Goal: Obtain resource: Obtain resource

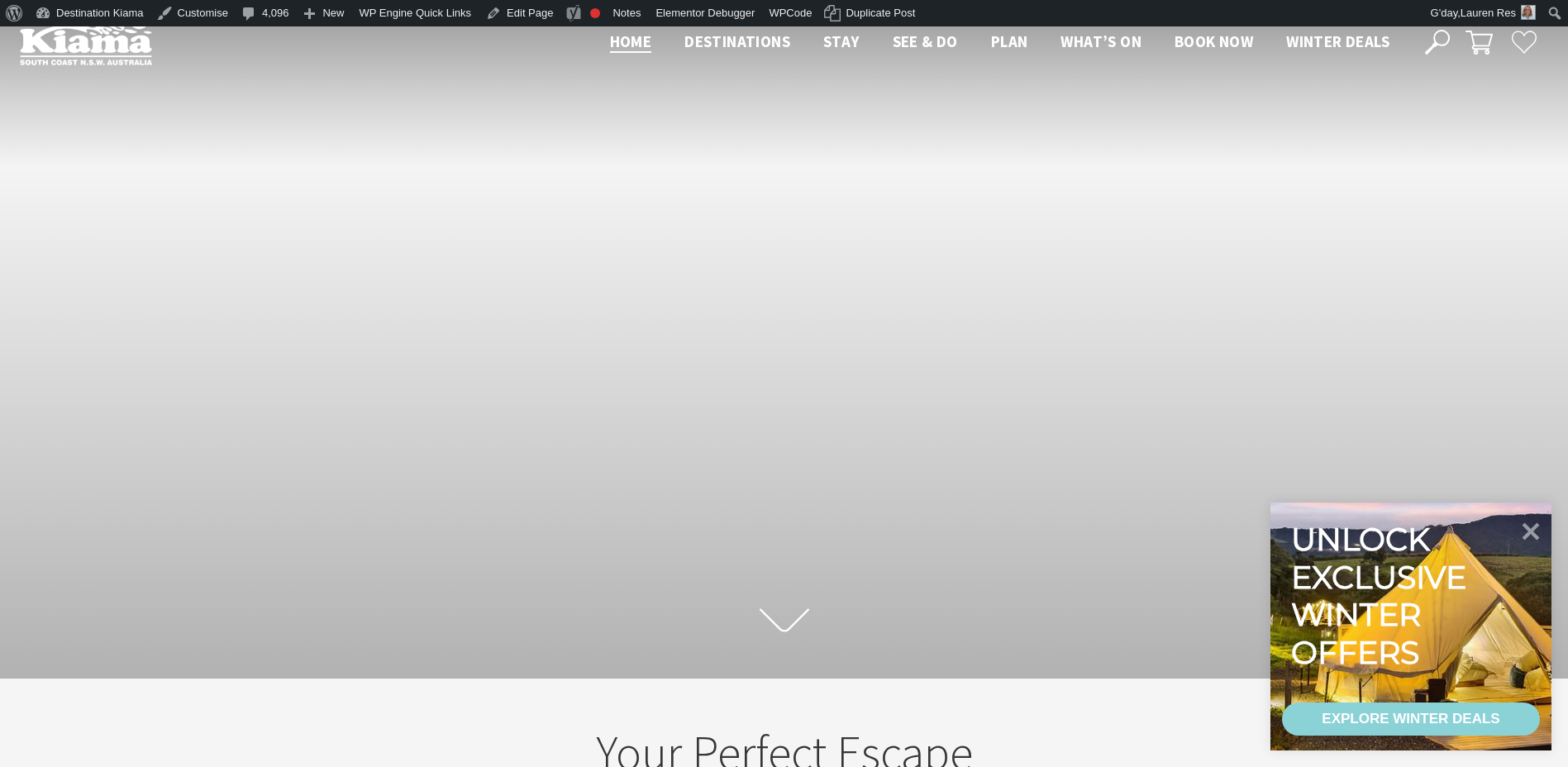
click at [1435, 35] on icon at bounding box center [1436, 41] width 24 height 24
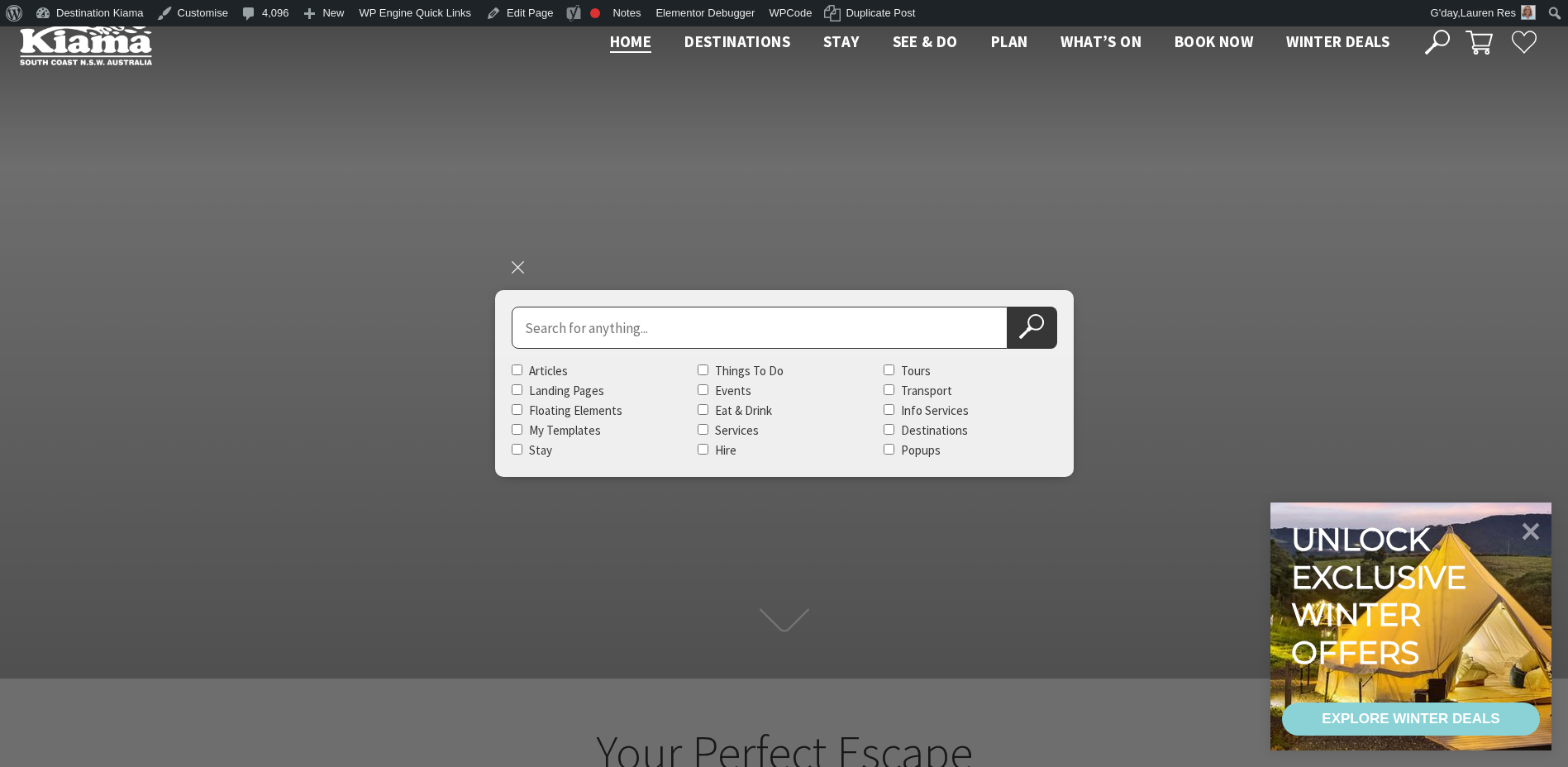
scroll to position [25, 1581]
click at [692, 320] on input "Search for" at bounding box center [760, 327] width 496 height 42
click at [1007, 307] on button "Search Now" at bounding box center [1032, 327] width 50 height 42
type input "visitor guide"
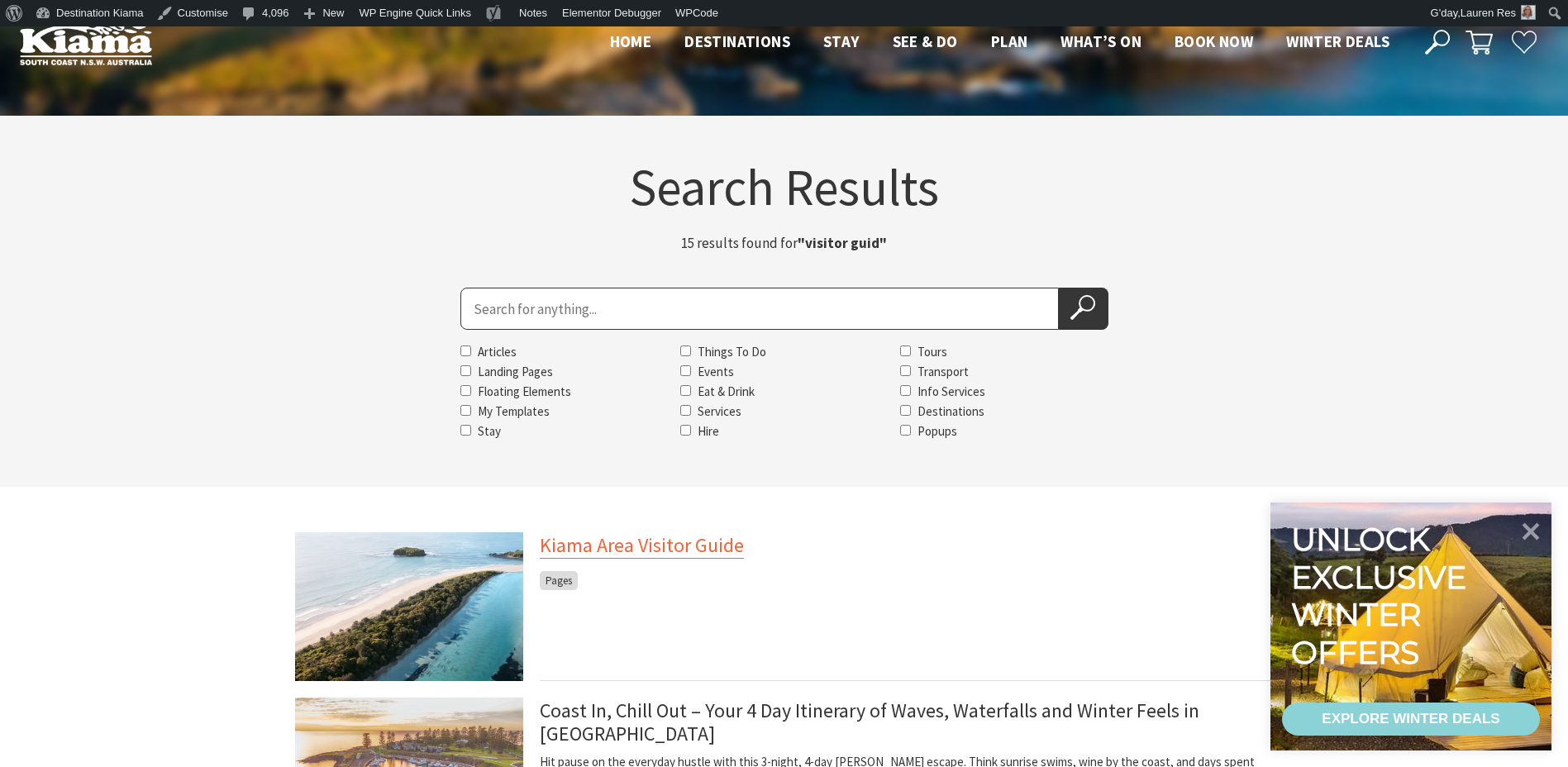
click at [614, 549] on link "Kiama Area Visitor Guide" at bounding box center [641, 545] width 204 height 26
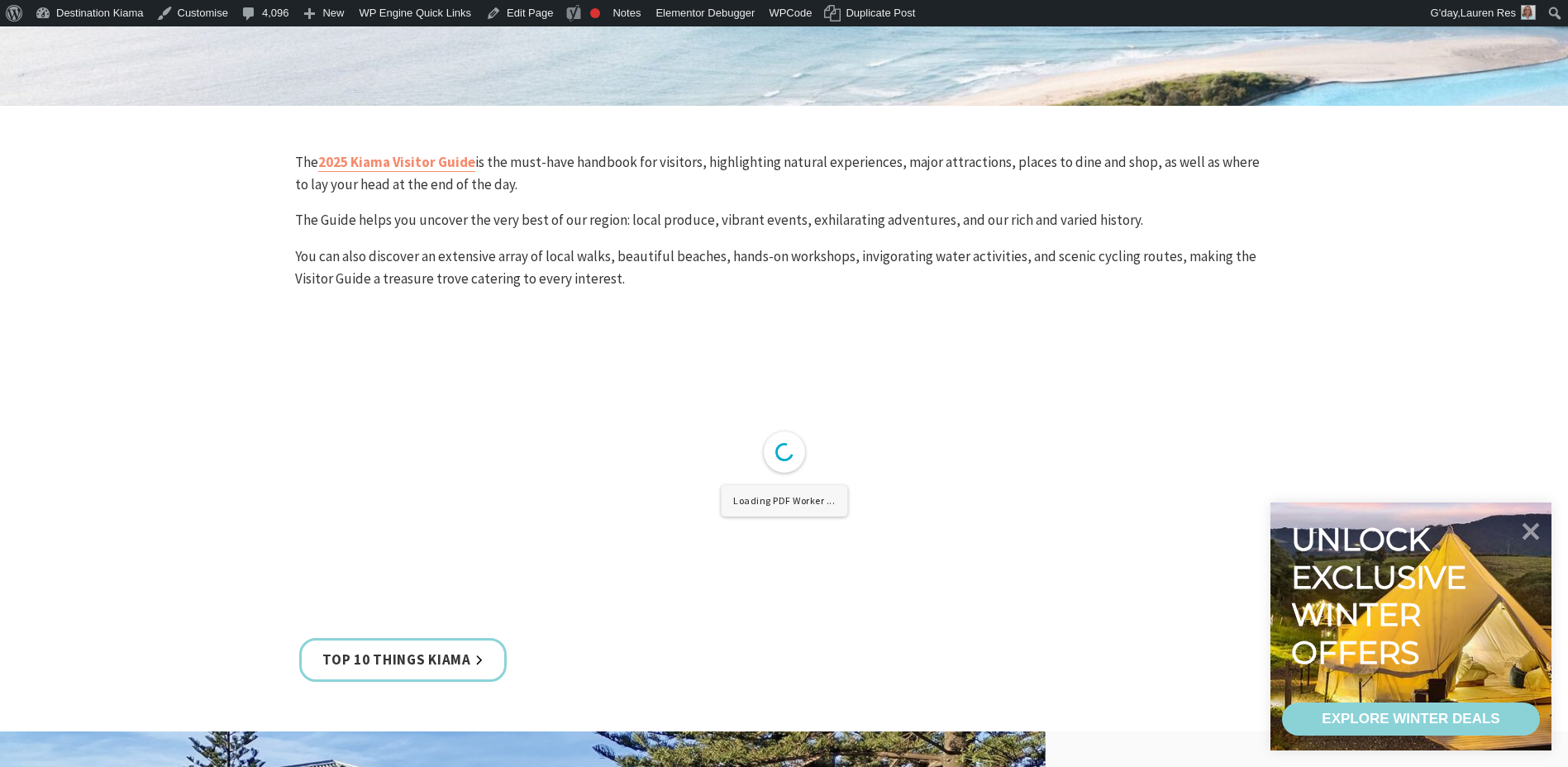
scroll to position [992, 0]
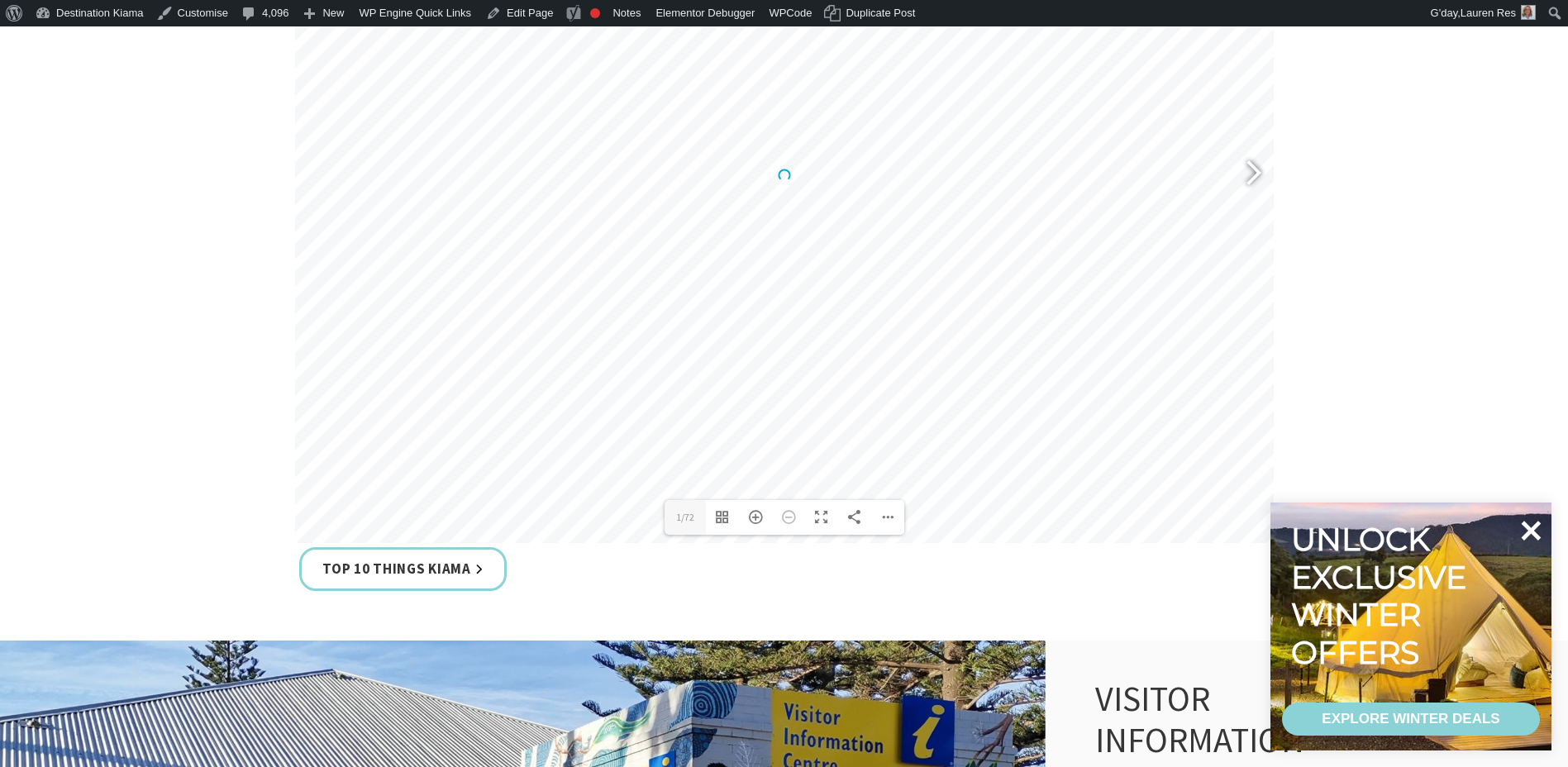
click at [1530, 525] on icon at bounding box center [1530, 531] width 40 height 40
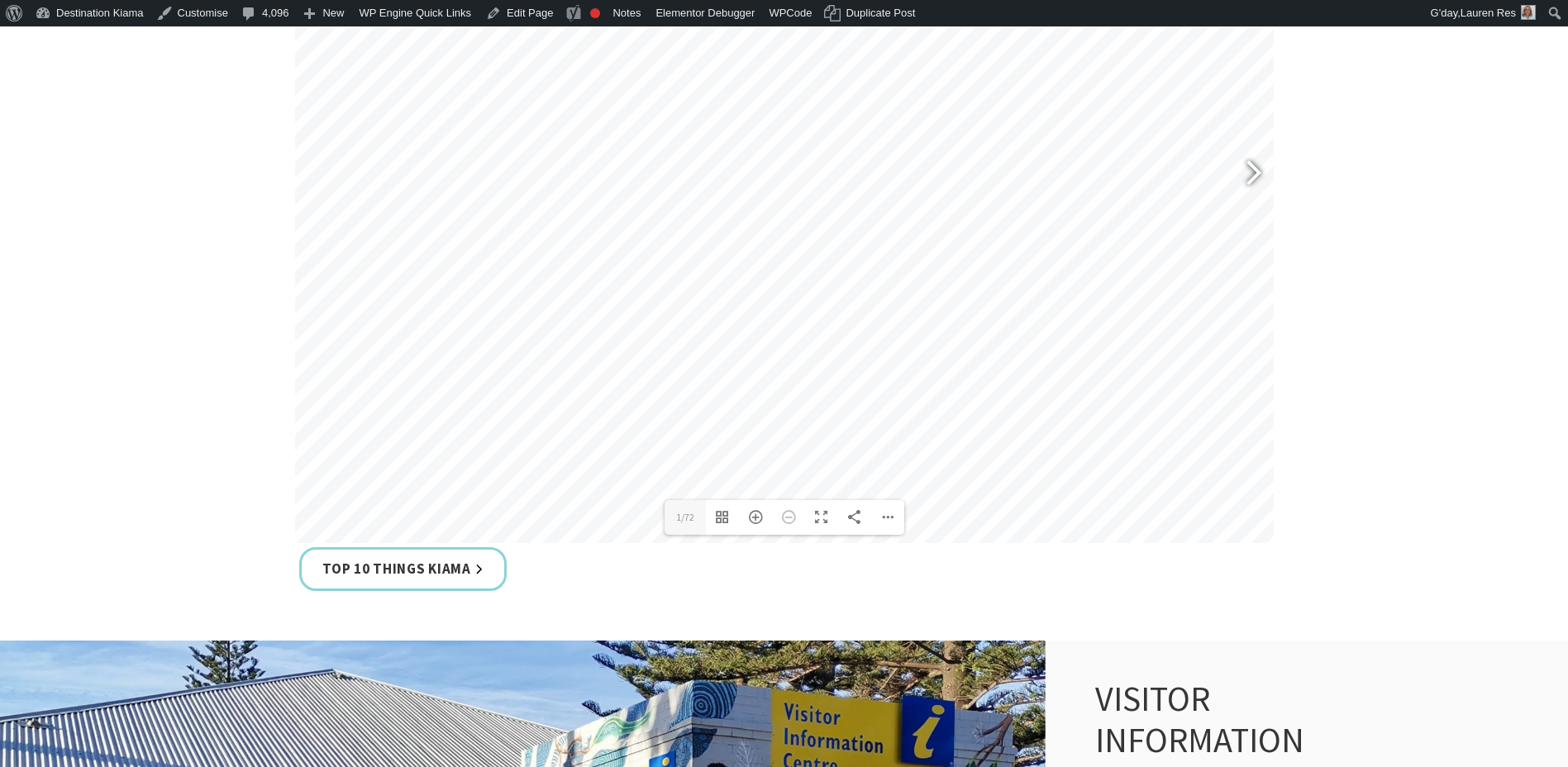
click at [1254, 173] on div at bounding box center [1246, 175] width 38 height 61
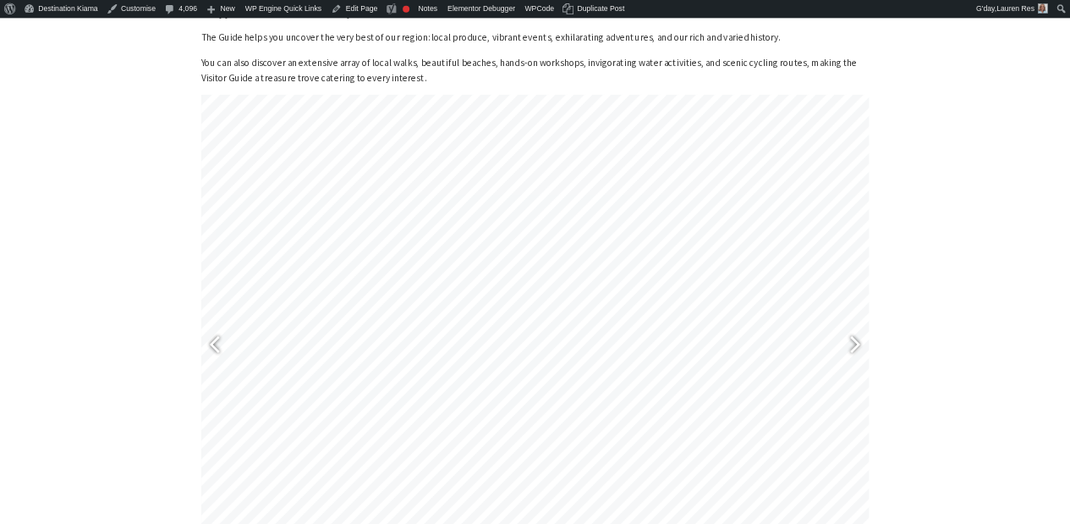
scroll to position [761, 0]
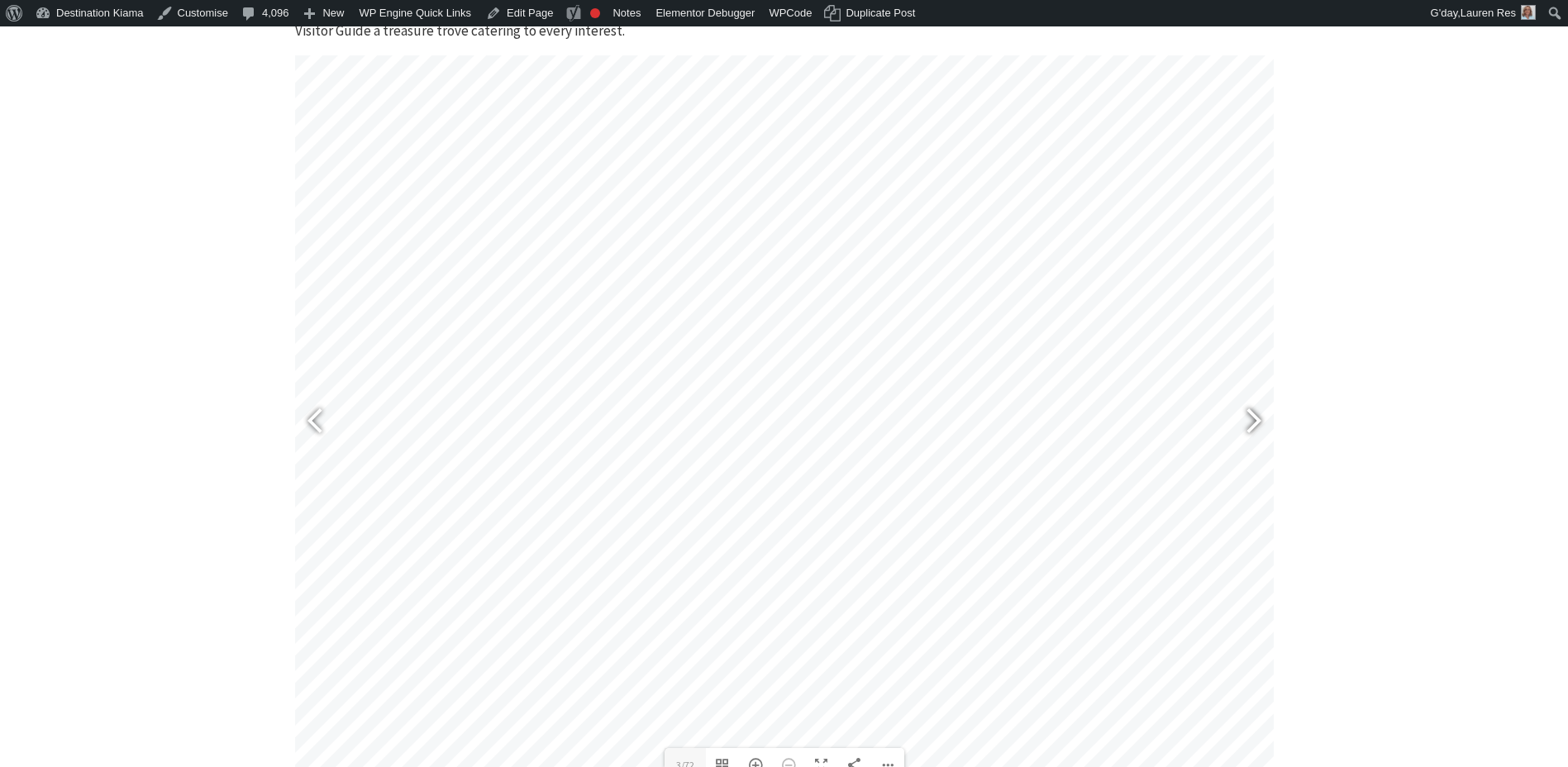
click at [1245, 410] on div at bounding box center [1246, 423] width 38 height 61
drag, startPoint x: 1467, startPoint y: 213, endPoint x: 1307, endPoint y: 250, distance: 164.2
click at [1467, 213] on section "The 2025 Kiama Visitor Guide is the must-have handbook for visitors, highlighti…" at bounding box center [784, 372] width 1568 height 1031
click at [1253, 417] on div at bounding box center [1246, 423] width 38 height 61
click at [1253, 416] on div at bounding box center [1246, 423] width 38 height 61
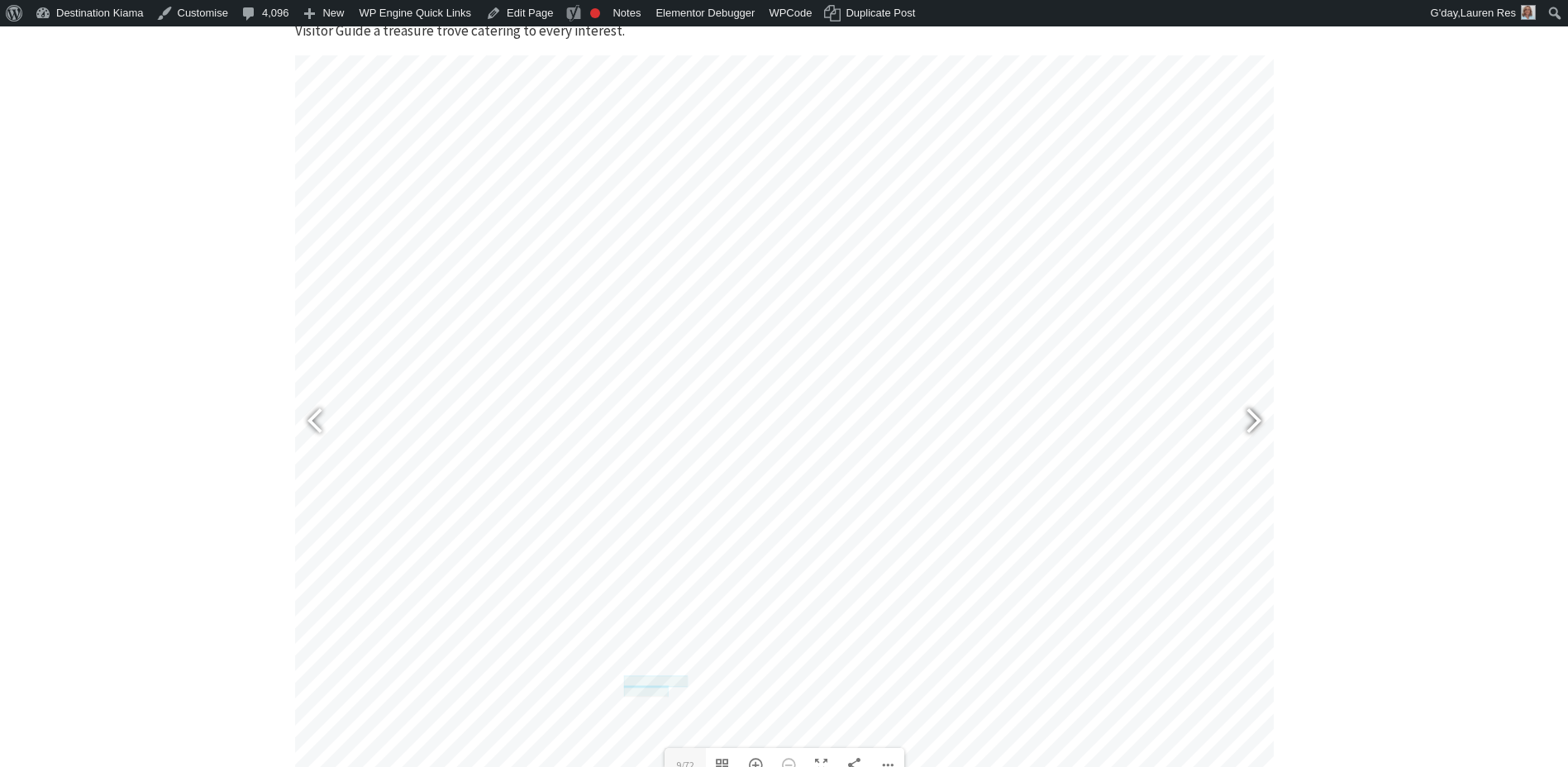
click at [1253, 416] on div at bounding box center [1246, 423] width 38 height 61
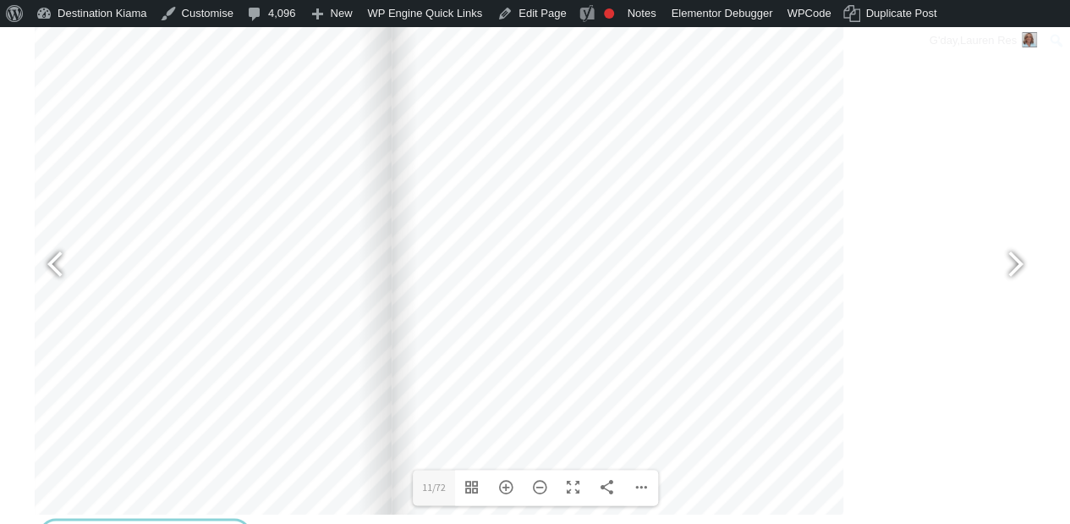
click at [643, 193] on div at bounding box center [618, 262] width 452 height 640
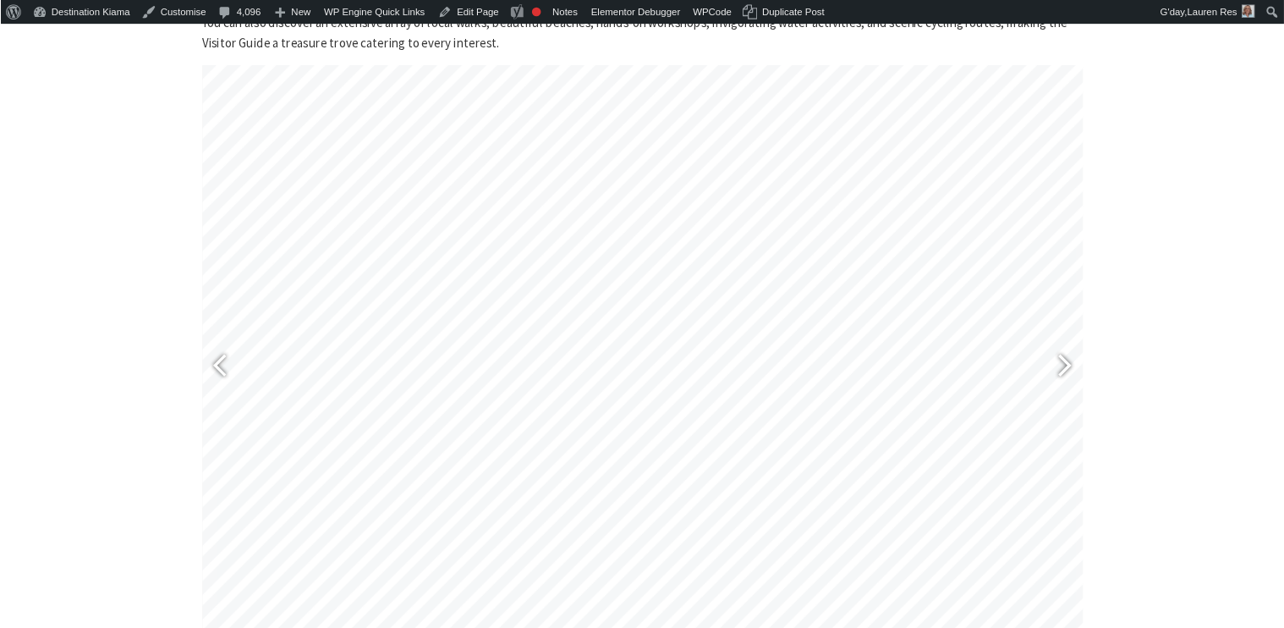
scroll to position [705, 0]
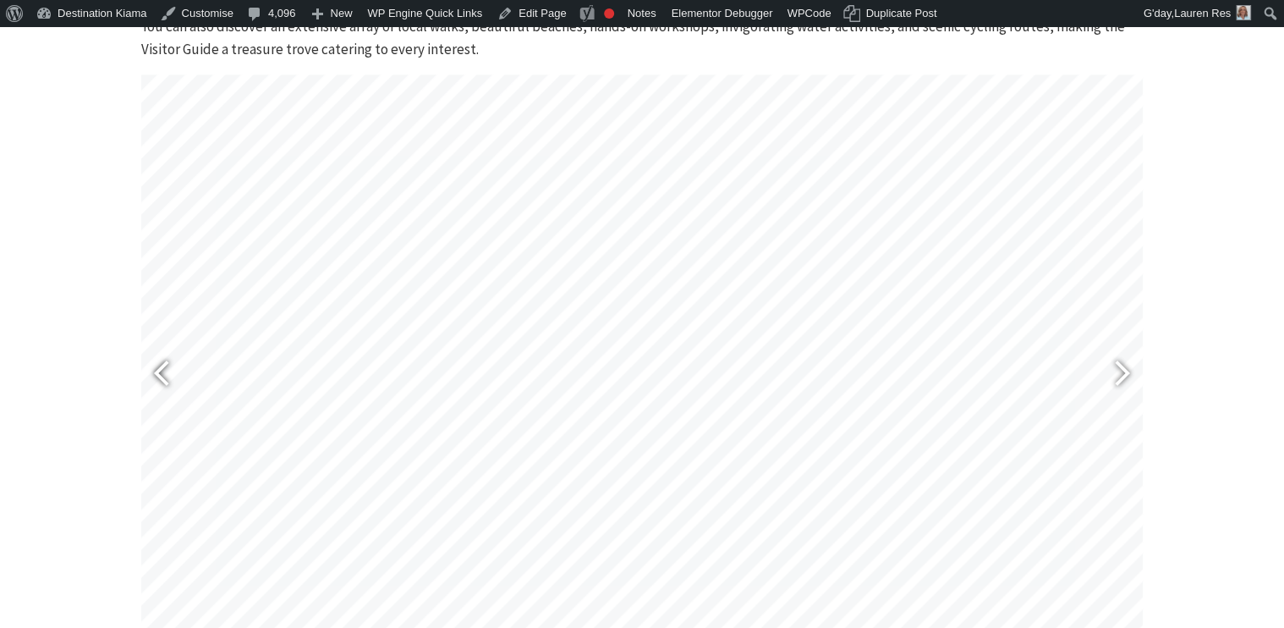
click at [160, 357] on div at bounding box center [169, 374] width 39 height 62
type input "11"
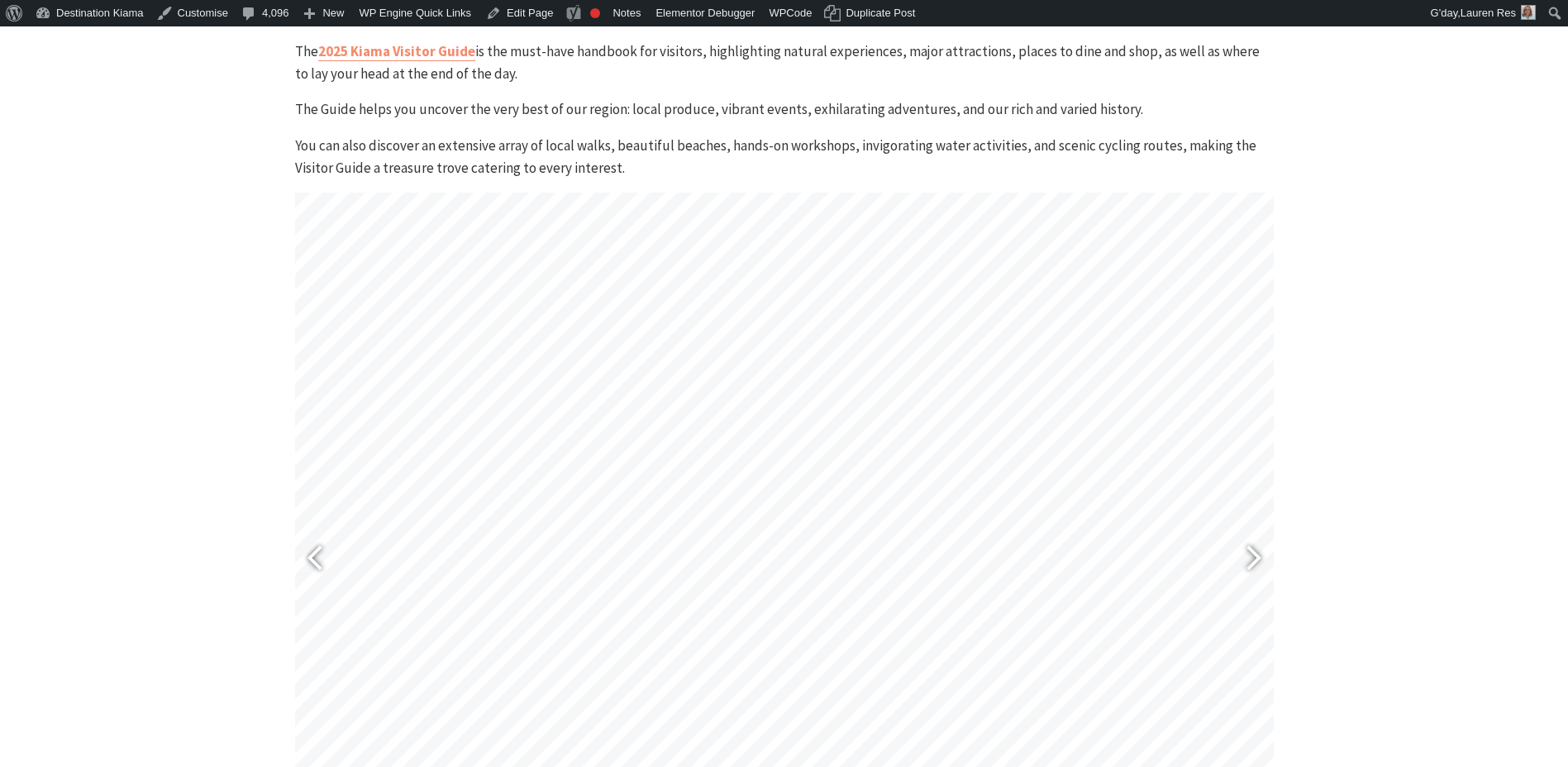
scroll to position [359, 0]
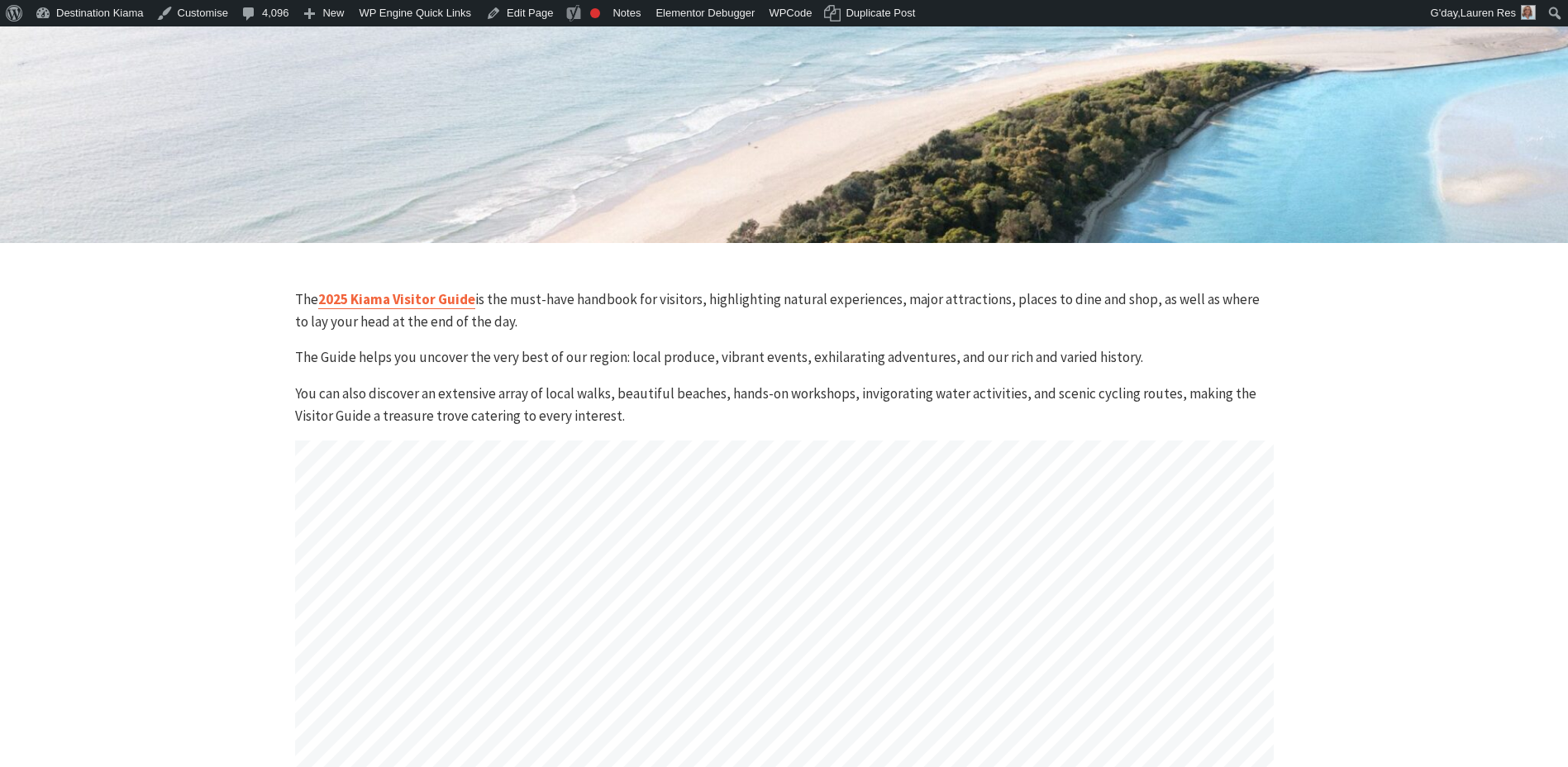
click at [373, 297] on link "2025 Kiama Visitor Guide" at bounding box center [397, 299] width 157 height 19
